Goal: Task Accomplishment & Management: Complete application form

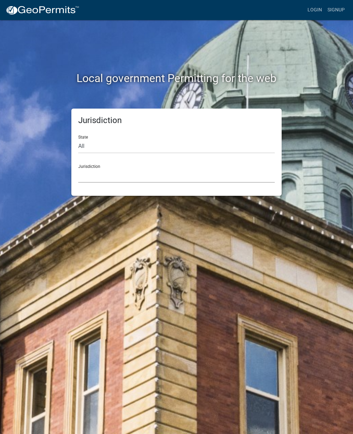
click at [161, 172] on select "[GEOGRAPHIC_DATA], [US_STATE] City of [GEOGRAPHIC_DATA], [US_STATE] [GEOGRAPHIC…" at bounding box center [176, 176] width 197 height 14
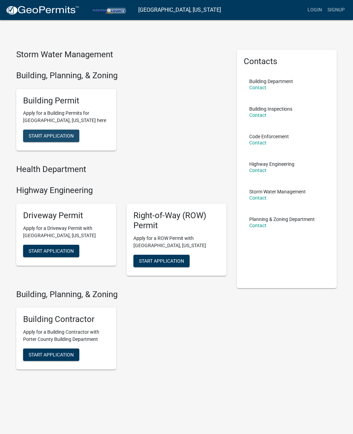
click at [67, 135] on span "Start Application" at bounding box center [51, 136] width 45 height 6
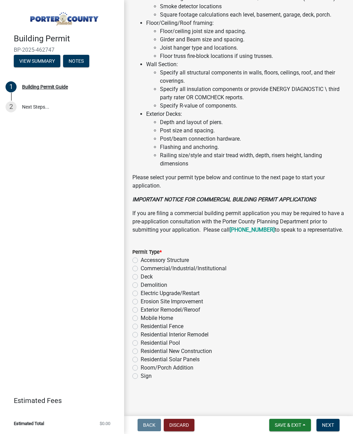
scroll to position [454, 0]
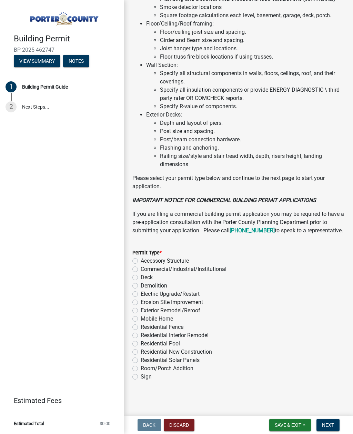
click at [141, 283] on label "Demolition" at bounding box center [154, 286] width 27 height 8
click at [141, 283] on input "Demolition" at bounding box center [143, 284] width 4 height 4
radio input "true"
click at [330, 423] on span "Next" at bounding box center [328, 425] width 12 height 6
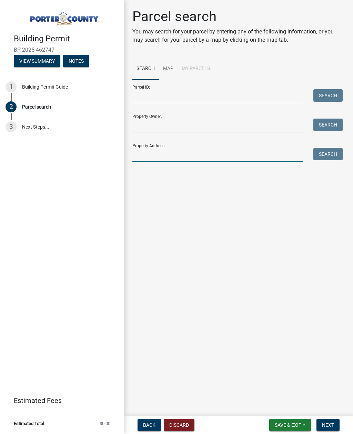
click at [176, 148] on input "Property Address:" at bounding box center [217, 155] width 171 height 14
type input "[STREET_ADDRESS]"
click at [331, 152] on button "Search" at bounding box center [327, 154] width 29 height 12
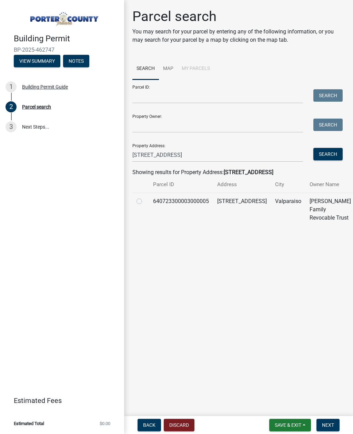
click at [145, 197] on label at bounding box center [145, 197] width 0 height 0
click at [145, 202] on input "radio" at bounding box center [147, 199] width 4 height 4
radio input "true"
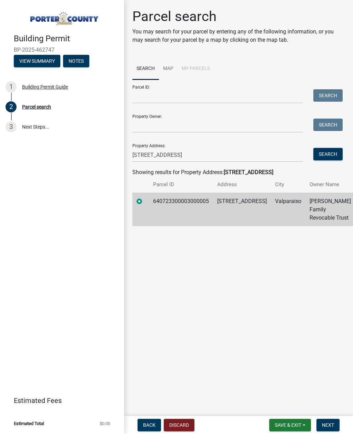
click at [334, 428] on span "Next" at bounding box center [328, 425] width 12 height 6
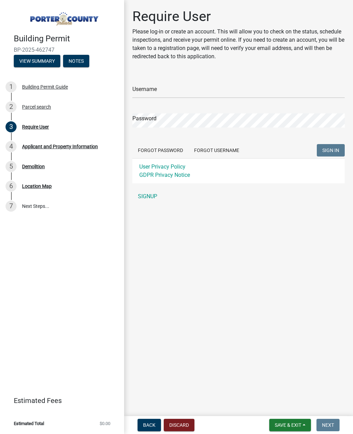
click at [182, 81] on div "Username" at bounding box center [238, 86] width 212 height 24
click at [158, 91] on input "Username" at bounding box center [238, 91] width 212 height 14
type input "Jdoran"
click at [331, 150] on button "SIGN IN" at bounding box center [331, 150] width 28 height 12
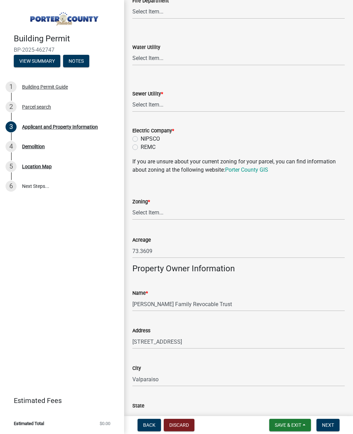
scroll to position [479, 0]
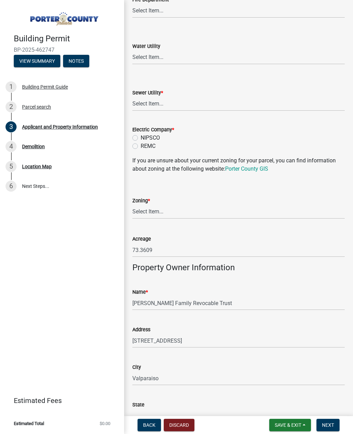
click at [141, 137] on label "NIPSCO" at bounding box center [150, 138] width 19 height 8
click at [141, 137] on input "NIPSCO" at bounding box center [143, 136] width 4 height 4
radio input "true"
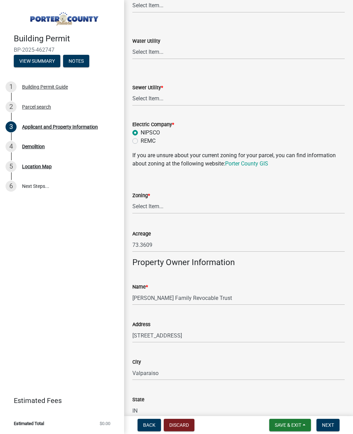
click at [158, 90] on label "Sewer Utility *" at bounding box center [147, 88] width 31 height 5
click at [158, 92] on select "Select Item... Aqua [US_STATE] Inc Damon Run Falling Waters Lake Eliza - LEACD …" at bounding box center [238, 99] width 212 height 14
select select "ea6751d4-6bf7-4a16-89ee-f7801ab82aa1"
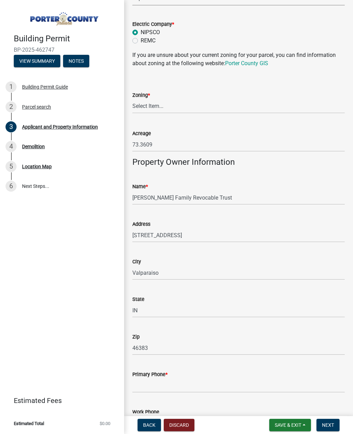
scroll to position [594, 0]
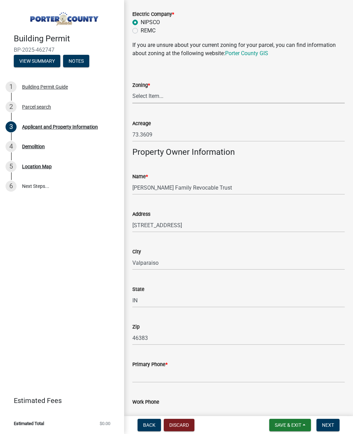
click at [172, 91] on select "Select Item... A1 A2 CH CM CN I1 I2 I3 IN MP OT P1 P2 PUD R1 R2 R3 R4 RL RR" at bounding box center [238, 96] width 212 height 14
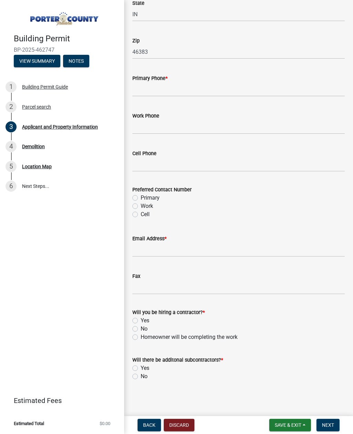
scroll to position [880, 0]
click at [331, 427] on span "Next" at bounding box center [328, 425] width 12 height 6
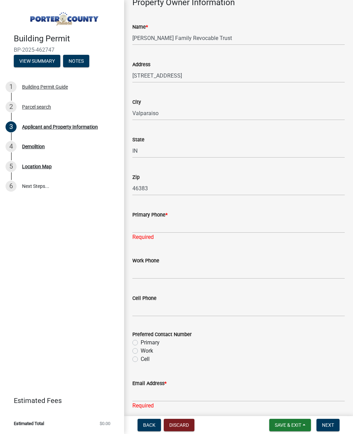
scroll to position [772, 0]
click at [188, 222] on input "Primary Phone *" at bounding box center [238, 225] width 212 height 14
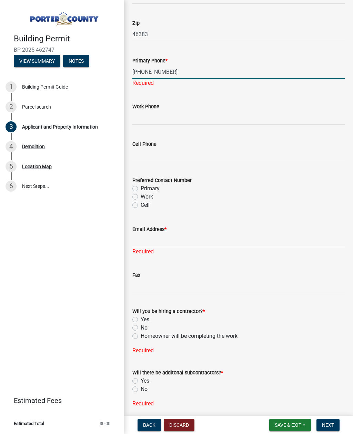
scroll to position [926, 0]
type input "[PHONE_NUMBER]"
click at [161, 153] on wm-data-entity-input "Cell Phone" at bounding box center [238, 149] width 212 height 38
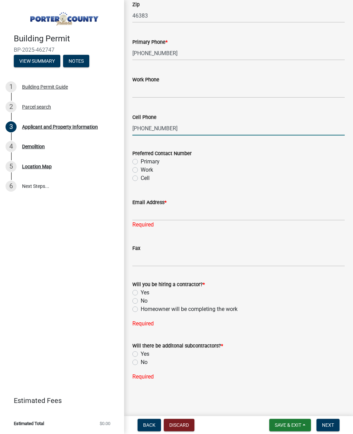
scroll to position [943, 0]
type input "[PHONE_NUMBER]"
click at [141, 178] on label "Cell" at bounding box center [145, 179] width 9 height 8
click at [141, 178] on input "Cell" at bounding box center [143, 177] width 4 height 4
radio input "true"
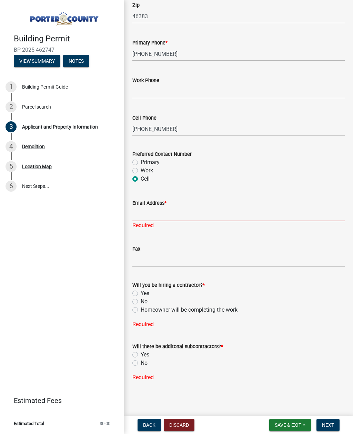
click at [192, 209] on input "Email Address *" at bounding box center [238, 214] width 212 height 14
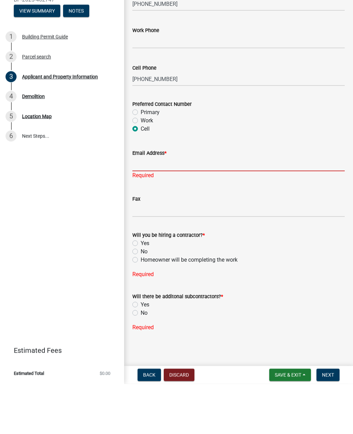
click at [141, 298] on label "No" at bounding box center [144, 302] width 7 height 8
click at [141, 298] on input "No" at bounding box center [143, 300] width 4 height 4
radio input "true"
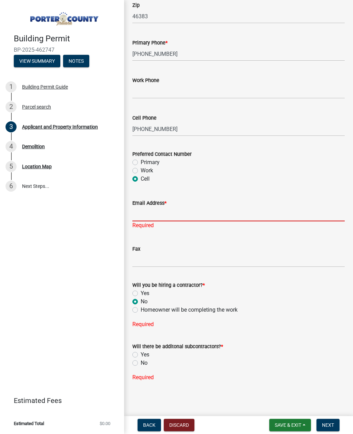
scroll to position [930, 0]
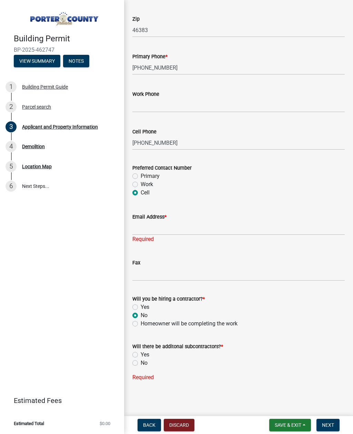
click at [141, 362] on label "No" at bounding box center [144, 363] width 7 height 8
click at [141, 362] on input "No" at bounding box center [143, 361] width 4 height 4
radio input "true"
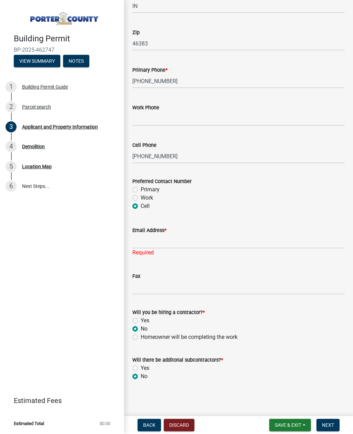
scroll to position [916, 0]
click at [331, 424] on span "Next" at bounding box center [328, 425] width 12 height 6
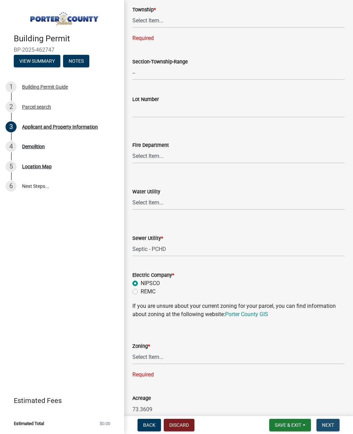
scroll to position [367, 0]
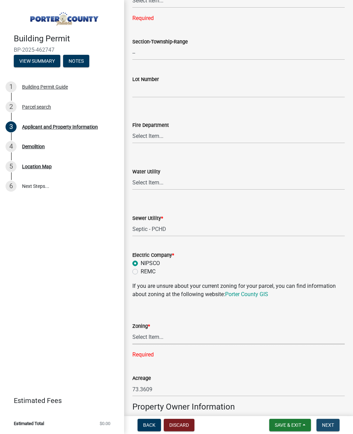
click at [154, 332] on select "Select Item... A1 A2 CH CM CN I1 I2 I3 IN MP OT P1 P2 PUD R1 R2 R3 R4 RL RR" at bounding box center [238, 337] width 212 height 14
select select "5b0bd147-faae-4a34-aa1b-5180dde0adcd"
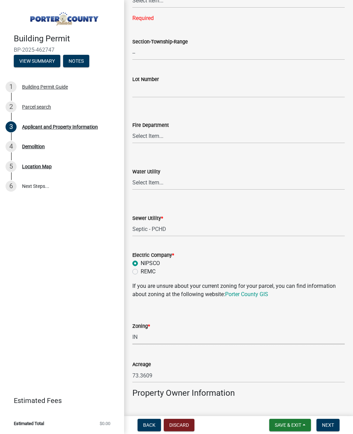
click at [332, 424] on span "Next" at bounding box center [328, 425] width 12 height 6
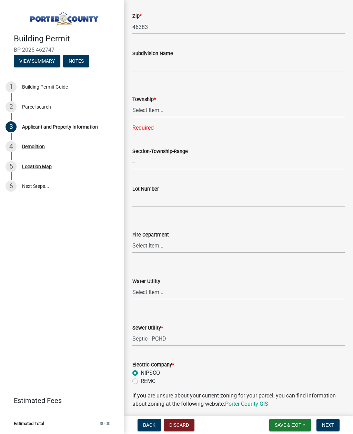
scroll to position [257, 0]
click at [154, 104] on select "Select Item... [PERSON_NAME][GEOGRAPHIC_DATA] [PERSON_NAME][GEOGRAPHIC_DATA] [G…" at bounding box center [238, 111] width 212 height 14
select select "dab8d744-4e32-40c1-942b-b7c1ea7347cb"
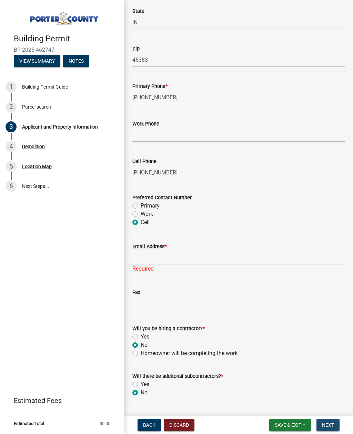
scroll to position [875, 0]
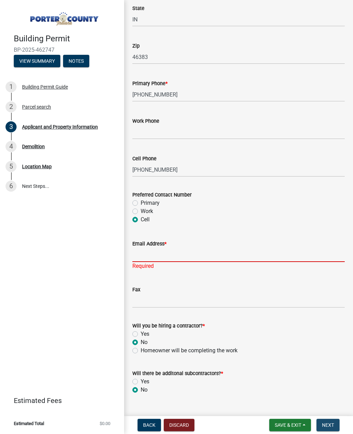
click at [147, 252] on input "Email Address *" at bounding box center [238, 255] width 212 height 14
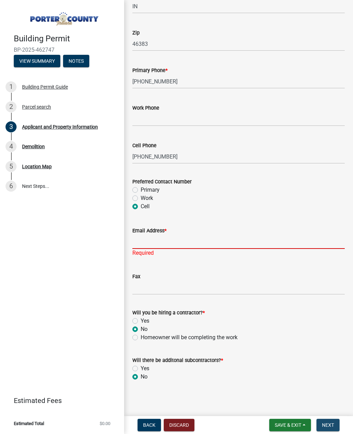
type input "W"
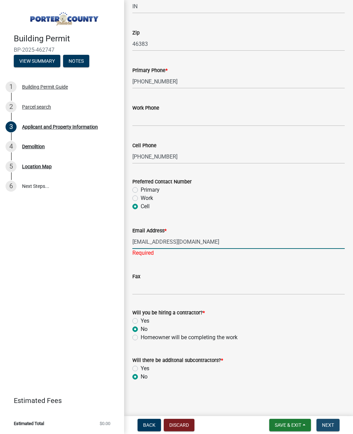
type input "[EMAIL_ADDRESS][DOMAIN_NAME]"
click at [99, 280] on div "Building Permit BP-2025-462747 View Summary Notes 1 Building Permit Guide 2 Par…" at bounding box center [62, 217] width 124 height 434
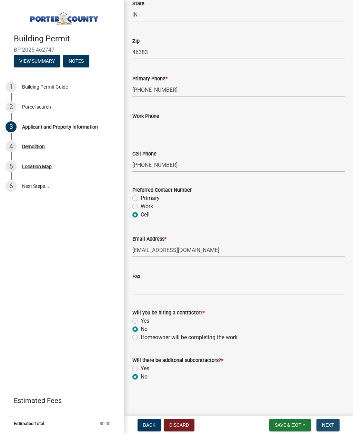
click at [332, 422] on span "Next" at bounding box center [328, 425] width 12 height 6
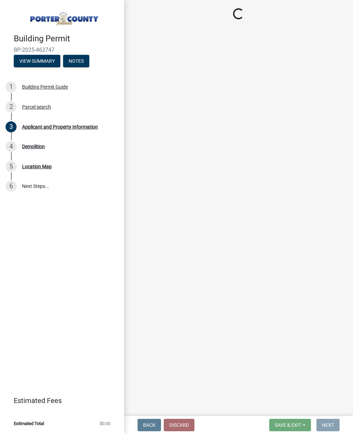
scroll to position [0, 0]
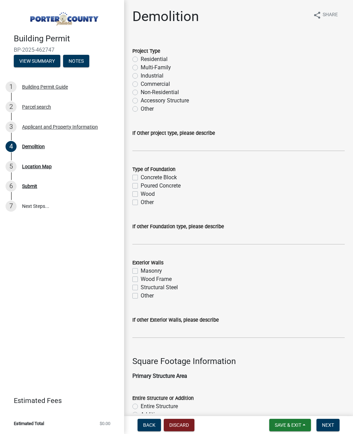
click at [141, 59] on label "Residential" at bounding box center [154, 59] width 27 height 8
click at [141, 59] on input "Residential" at bounding box center [143, 57] width 4 height 4
radio input "true"
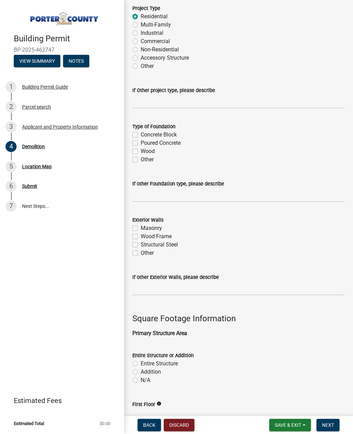
scroll to position [44, 0]
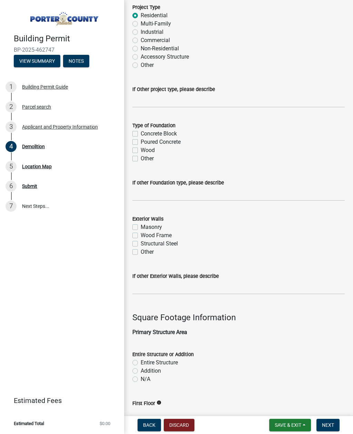
click at [136, 128] on label "Type of Foundation" at bounding box center [153, 125] width 43 height 5
click at [138, 130] on div "Concrete Block" at bounding box center [238, 134] width 212 height 8
click at [141, 131] on label "Concrete Block" at bounding box center [159, 134] width 36 height 8
click at [141, 131] on input "Concrete Block" at bounding box center [143, 132] width 4 height 4
checkbox input "true"
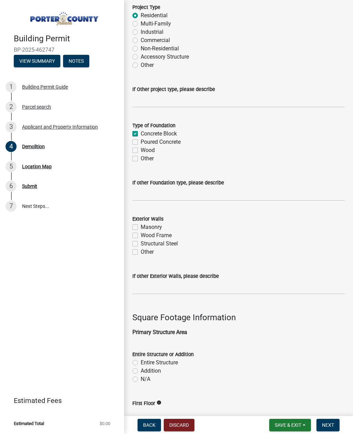
checkbox input "false"
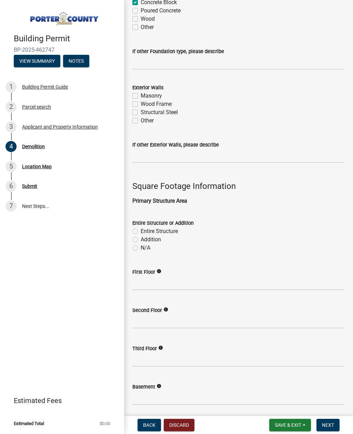
scroll to position [177, 0]
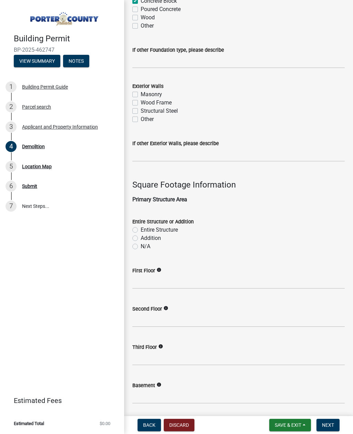
click at [141, 96] on label "Masonry" at bounding box center [151, 94] width 21 height 8
click at [141, 95] on input "Masonry" at bounding box center [143, 92] width 4 height 4
checkbox input "true"
checkbox input "false"
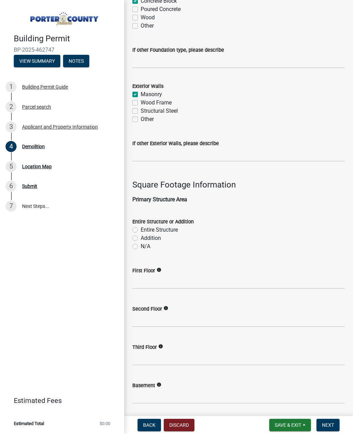
checkbox input "false"
click at [141, 103] on label "Wood Frame" at bounding box center [156, 103] width 31 height 8
click at [141, 103] on input "Wood Frame" at bounding box center [143, 101] width 4 height 4
checkbox input "true"
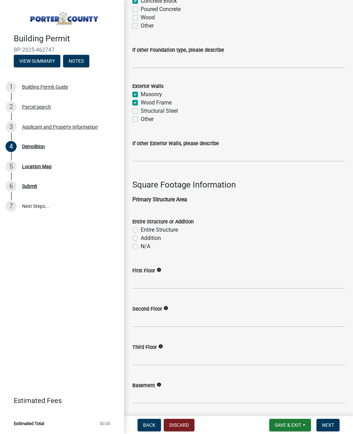
checkbox input "true"
checkbox input "false"
click at [134, 90] on div "Exterior Walls" at bounding box center [238, 86] width 212 height 8
click at [141, 93] on label "Masonry" at bounding box center [151, 94] width 21 height 8
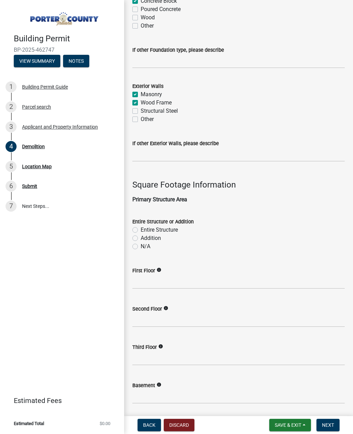
click at [141, 93] on input "Masonry" at bounding box center [143, 92] width 4 height 4
checkbox input "false"
checkbox input "true"
checkbox input "false"
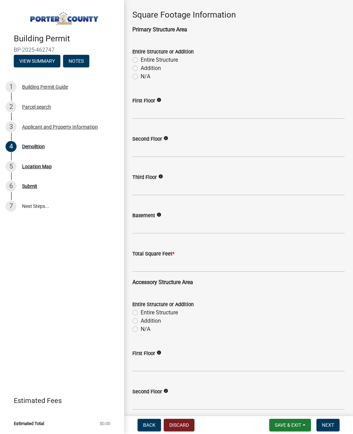
scroll to position [348, 0]
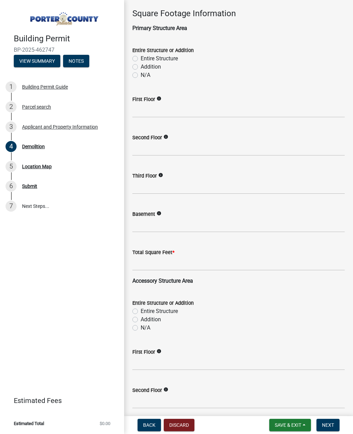
click at [141, 58] on label "Entire Structure" at bounding box center [159, 58] width 37 height 8
click at [141, 58] on input "Entire Structure" at bounding box center [143, 56] width 4 height 4
radio input "true"
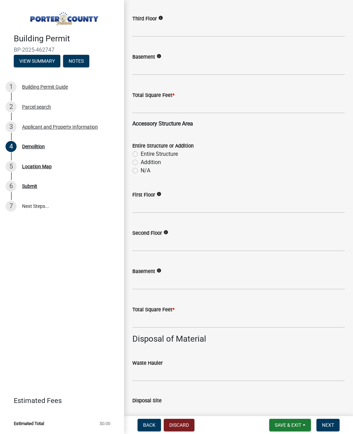
scroll to position [505, 0]
click at [141, 152] on label "Entire Structure" at bounding box center [159, 154] width 37 height 8
click at [141, 152] on input "Entire Structure" at bounding box center [143, 152] width 4 height 4
radio input "true"
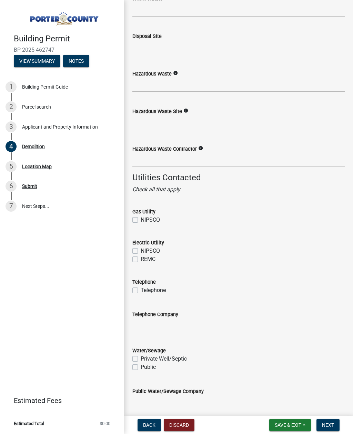
scroll to position [877, 0]
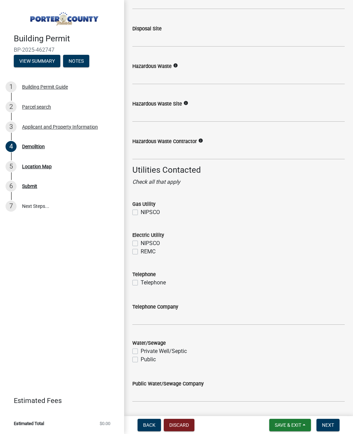
click at [141, 213] on label "NIPSCO" at bounding box center [150, 212] width 19 height 8
click at [141, 213] on input "NIPSCO" at bounding box center [143, 210] width 4 height 4
checkbox input "true"
click at [141, 243] on label "NIPSCO" at bounding box center [150, 243] width 19 height 8
click at [141, 243] on input "NIPSCO" at bounding box center [143, 241] width 4 height 4
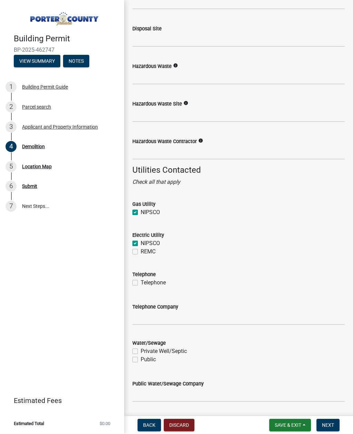
checkbox input "true"
checkbox input "false"
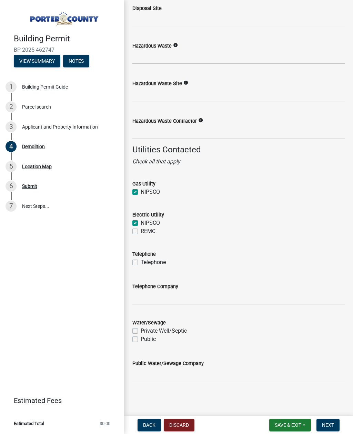
scroll to position [897, 0]
click at [141, 329] on label "Private Well/Septic" at bounding box center [164, 331] width 46 height 8
click at [141, 329] on input "Private Well/Septic" at bounding box center [143, 329] width 4 height 4
checkbox input "true"
checkbox input "false"
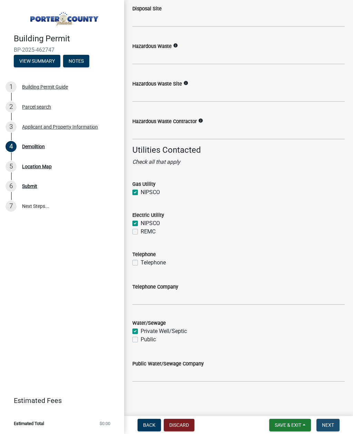
click at [332, 428] on span "Next" at bounding box center [328, 425] width 12 height 6
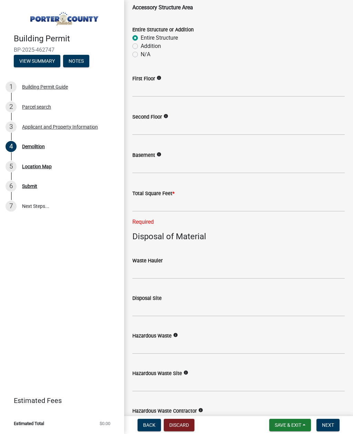
scroll to position [632, 0]
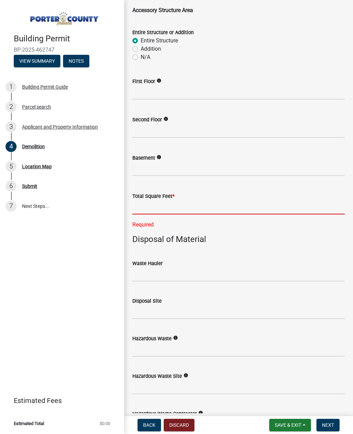
click at [144, 212] on input "text" at bounding box center [238, 207] width 212 height 14
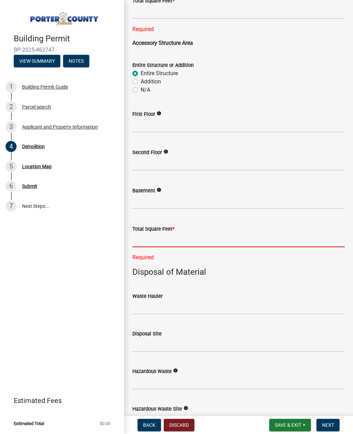
scroll to position [600, 0]
click at [151, 237] on input "text" at bounding box center [238, 240] width 212 height 14
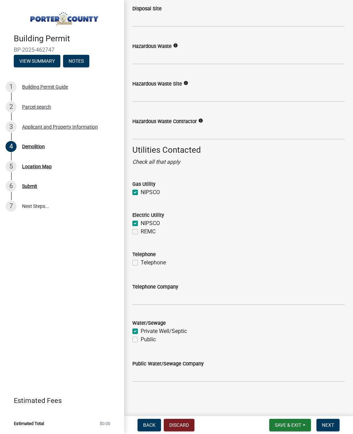
type input "1500"
click at [326, 251] on div "Telephone" at bounding box center [238, 254] width 212 height 8
click at [330, 423] on span "Next" at bounding box center [328, 425] width 12 height 6
click at [329, 428] on span "Next" at bounding box center [328, 425] width 12 height 6
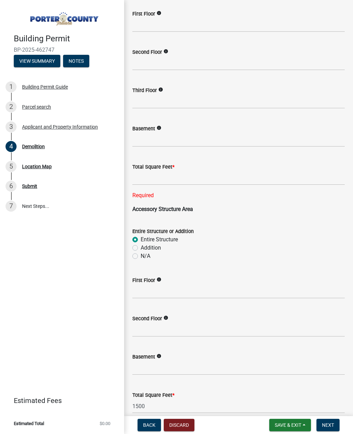
scroll to position [433, 0]
click at [155, 178] on input "text" at bounding box center [238, 178] width 212 height 14
type input "1500"
click at [276, 254] on wm-data-entity-input-list "Project Type Residential Multi-Family Industrial Commercial Non-Residential Acc…" at bounding box center [238, 236] width 212 height 1260
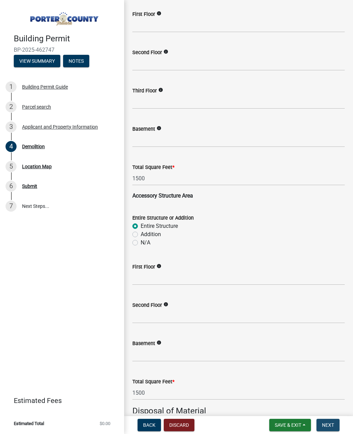
click at [330, 422] on span "Next" at bounding box center [328, 425] width 12 height 6
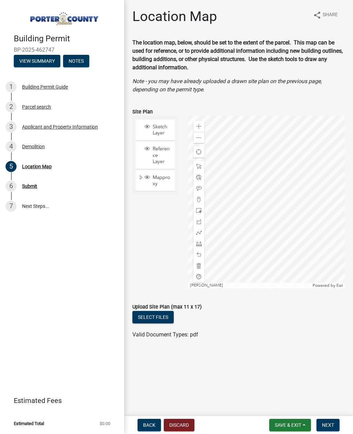
click at [333, 426] on span "Next" at bounding box center [328, 425] width 12 height 6
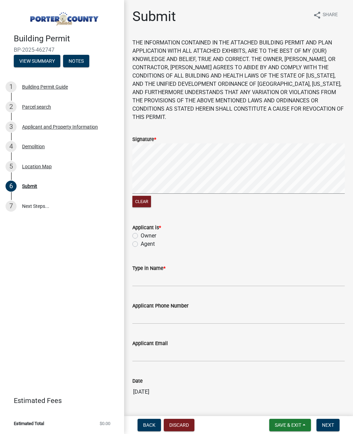
click at [141, 240] on label "Agent" at bounding box center [148, 244] width 14 height 8
click at [141, 240] on input "Agent" at bounding box center [143, 242] width 4 height 4
radio input "true"
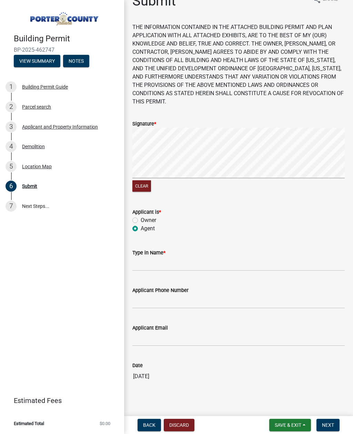
scroll to position [15, 0]
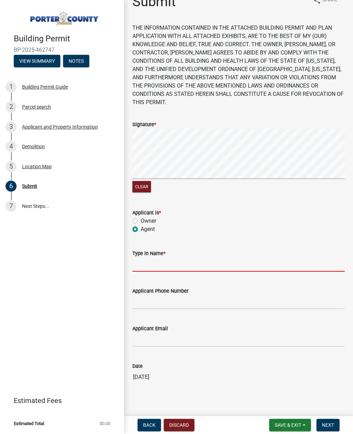
click at [182, 258] on input "Type in Name *" at bounding box center [238, 265] width 212 height 14
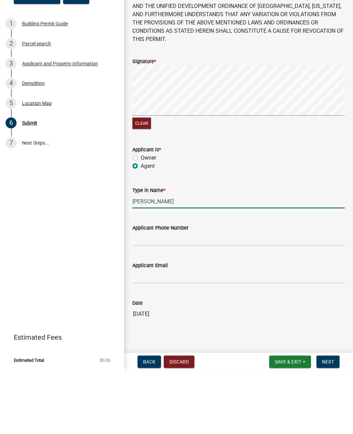
type input "[PERSON_NAME]"
click at [181, 295] on input "Applicant Phone Number" at bounding box center [238, 302] width 212 height 14
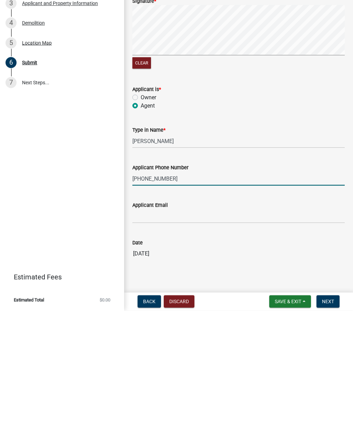
type input "[PHONE_NUMBER]"
click at [185, 333] on input "Applicant Email" at bounding box center [238, 340] width 212 height 14
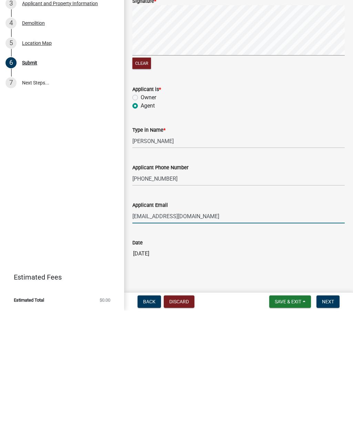
type input "[EMAIL_ADDRESS][DOMAIN_NAME]"
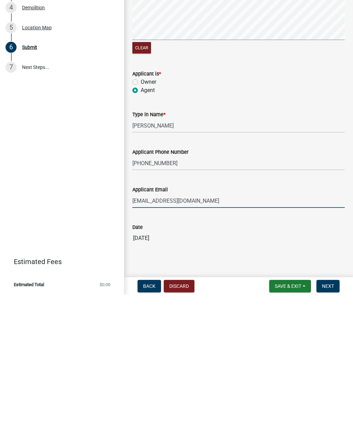
click at [329, 419] on button "Next" at bounding box center [328, 425] width 23 height 12
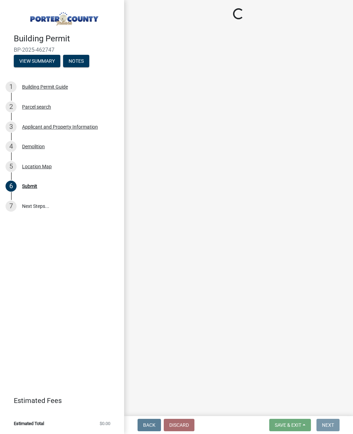
scroll to position [0, 0]
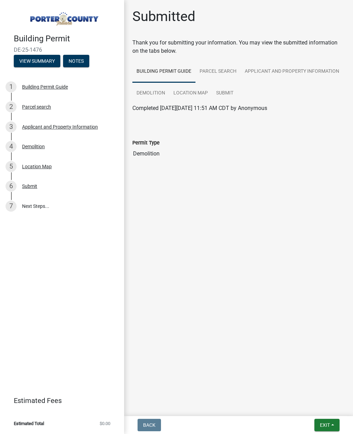
click at [329, 423] on span "Exit" at bounding box center [325, 425] width 10 height 6
click at [310, 406] on button "Save & Exit" at bounding box center [312, 407] width 55 height 17
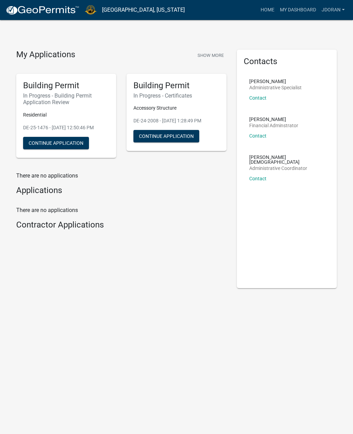
click at [49, 144] on button "Continue Application" at bounding box center [56, 143] width 66 height 12
